Goal: Download file/media

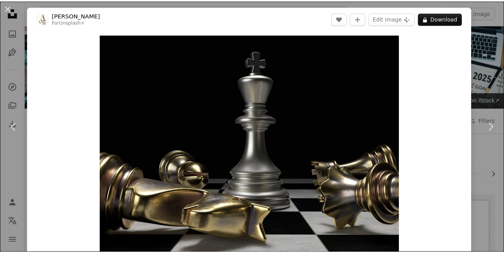
scroll to position [4202, 0]
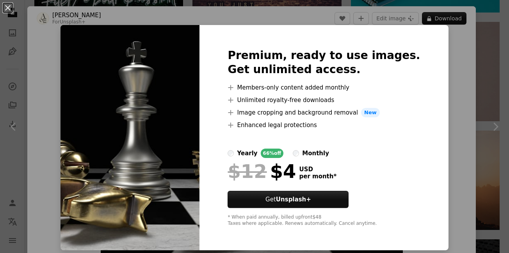
click at [481, 78] on div "An X shape Premium, ready to use images. Get unlimited access. A plus sign Memb…" at bounding box center [254, 126] width 509 height 253
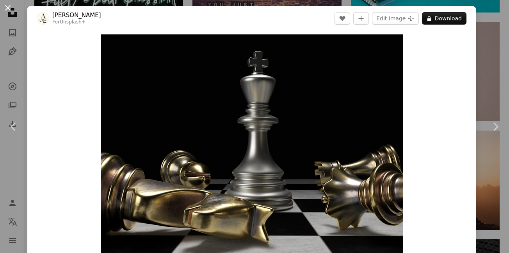
click at [6, 9] on button "An X shape" at bounding box center [7, 7] width 9 height 9
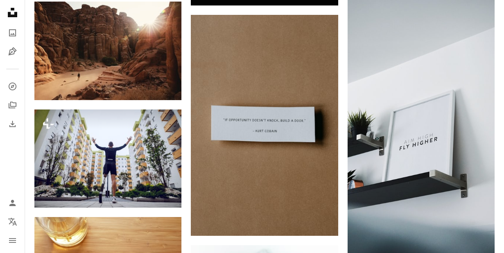
scroll to position [5374, 0]
